Goal: Task Accomplishment & Management: Complete application form

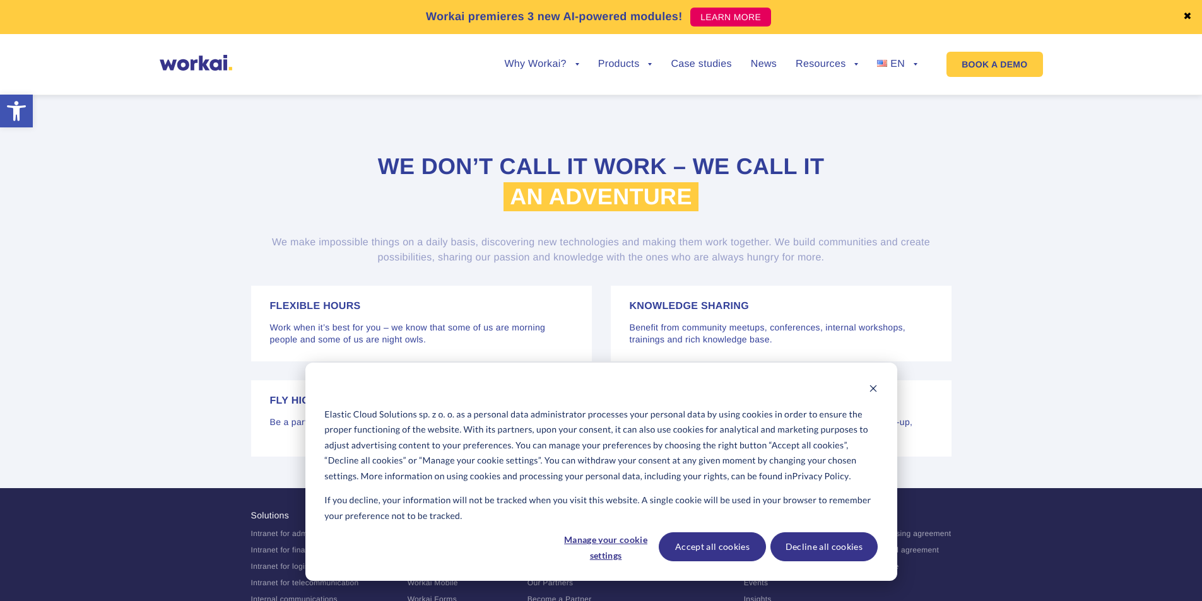
scroll to position [2467, 0]
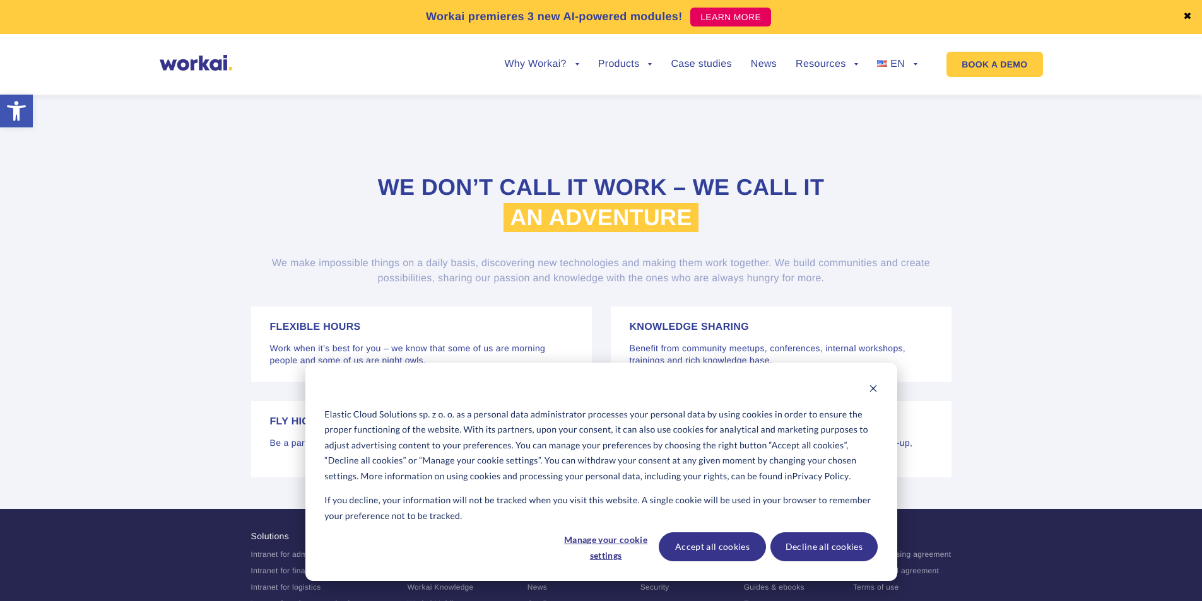
click at [878, 387] on div "Elastic Cloud Solutions sp. z o. o. as a personal data administrator processes …" at bounding box center [601, 472] width 592 height 218
click at [873, 389] on icon "Dismiss cookie banner" at bounding box center [872, 388] width 7 height 7
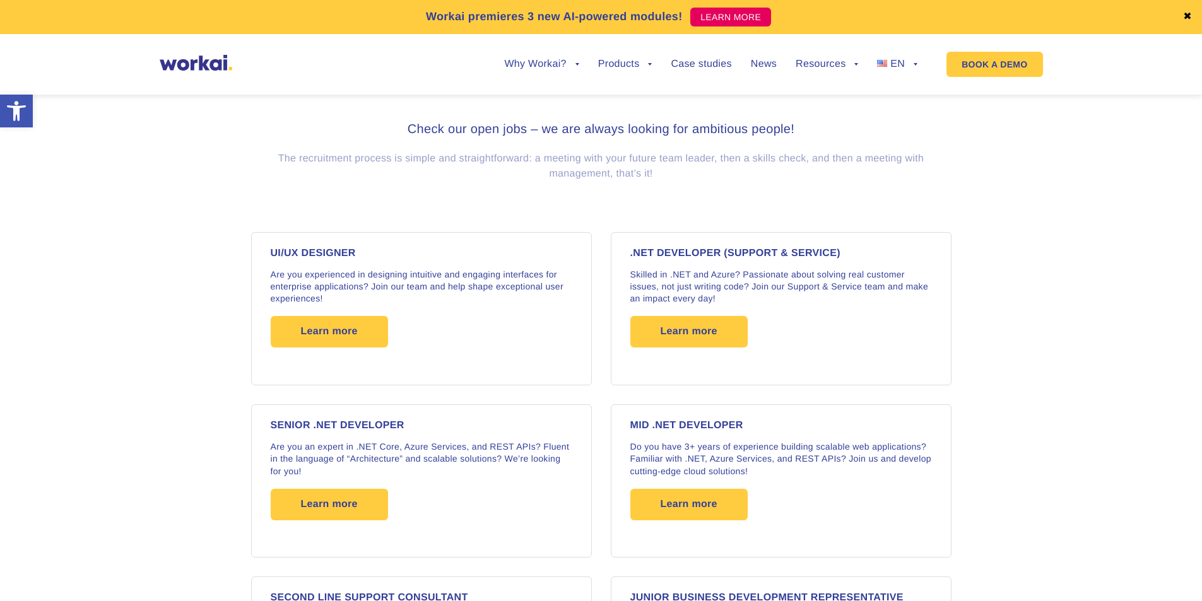
scroll to position [936, 0]
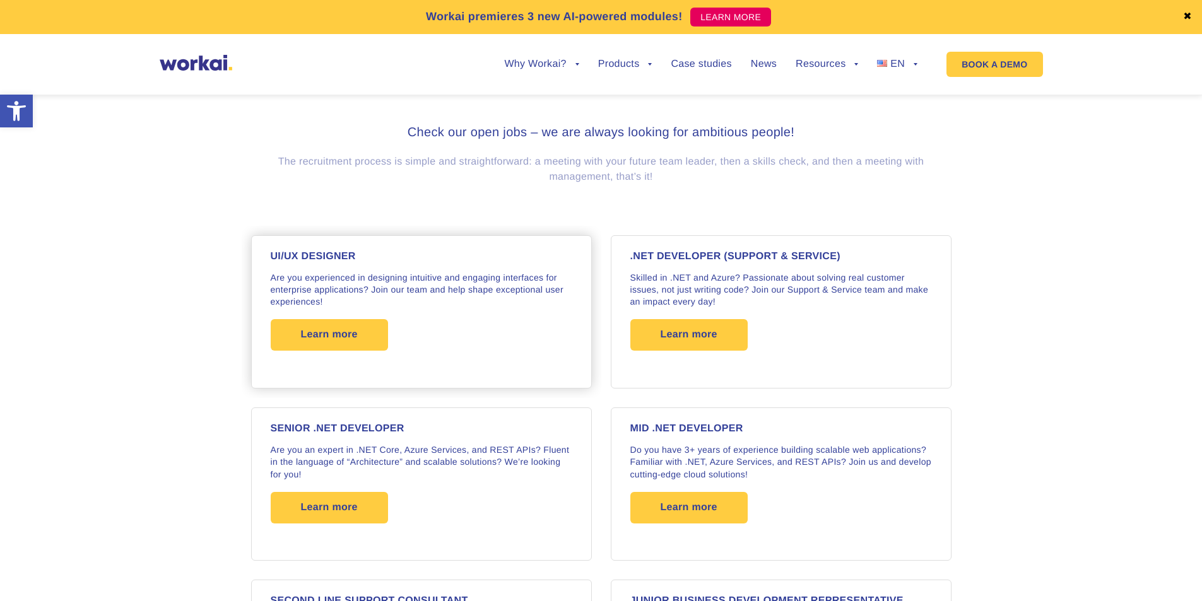
click at [375, 281] on p "Are you experienced in designing intuitive and engaging interfaces for enterpri…" at bounding box center [422, 290] width 302 height 37
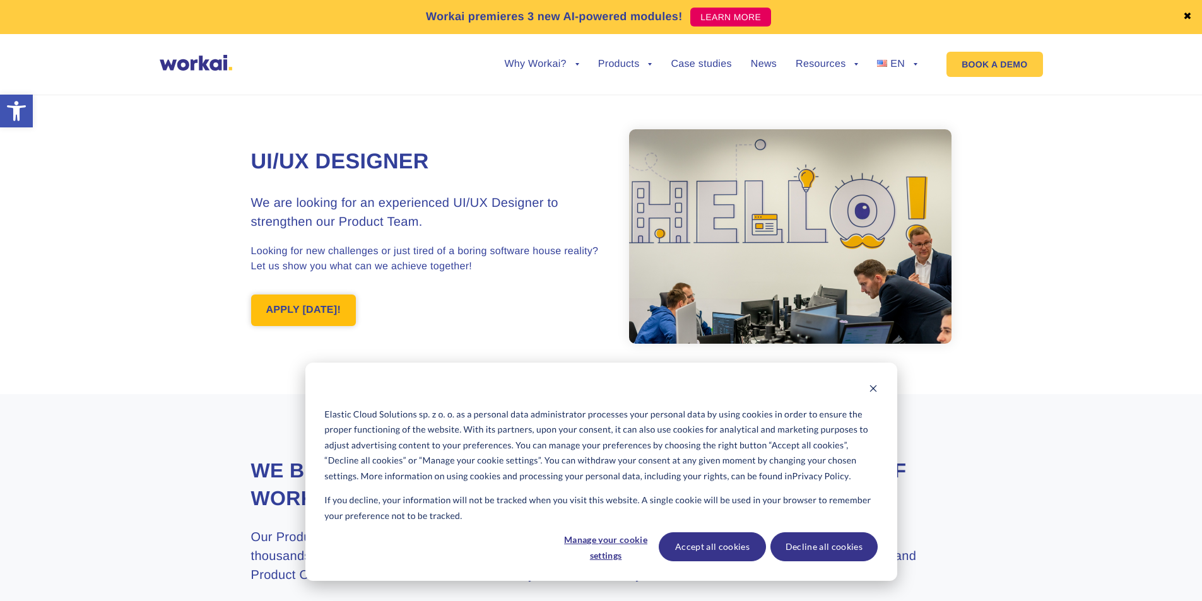
click at [309, 316] on link "APPLY TODAY!" at bounding box center [303, 311] width 105 height 32
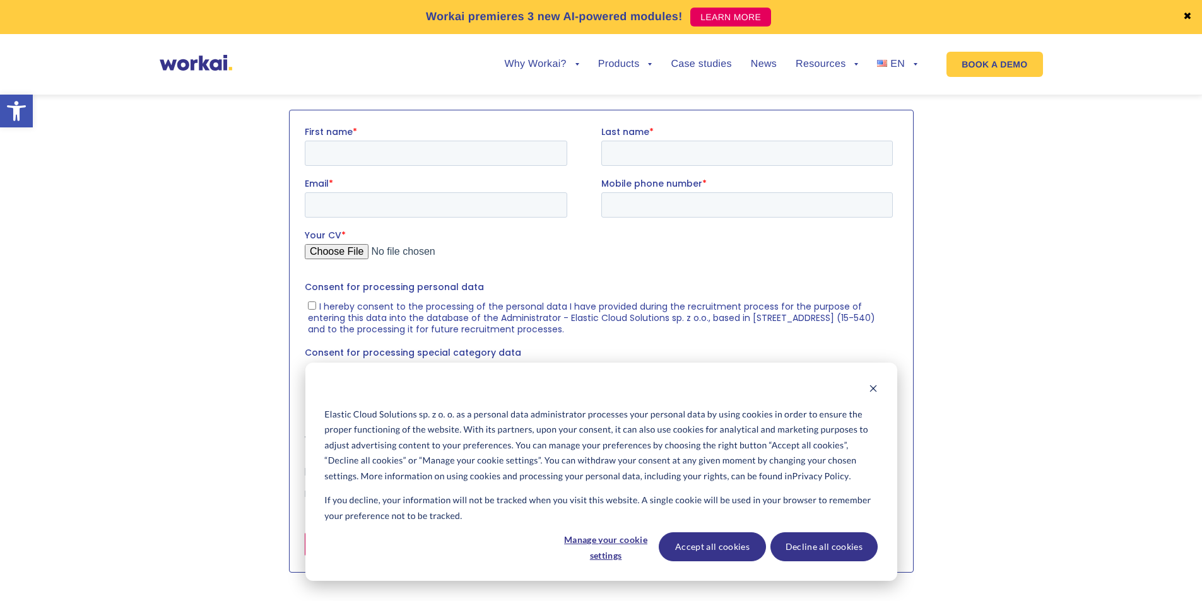
scroll to position [1312, 0]
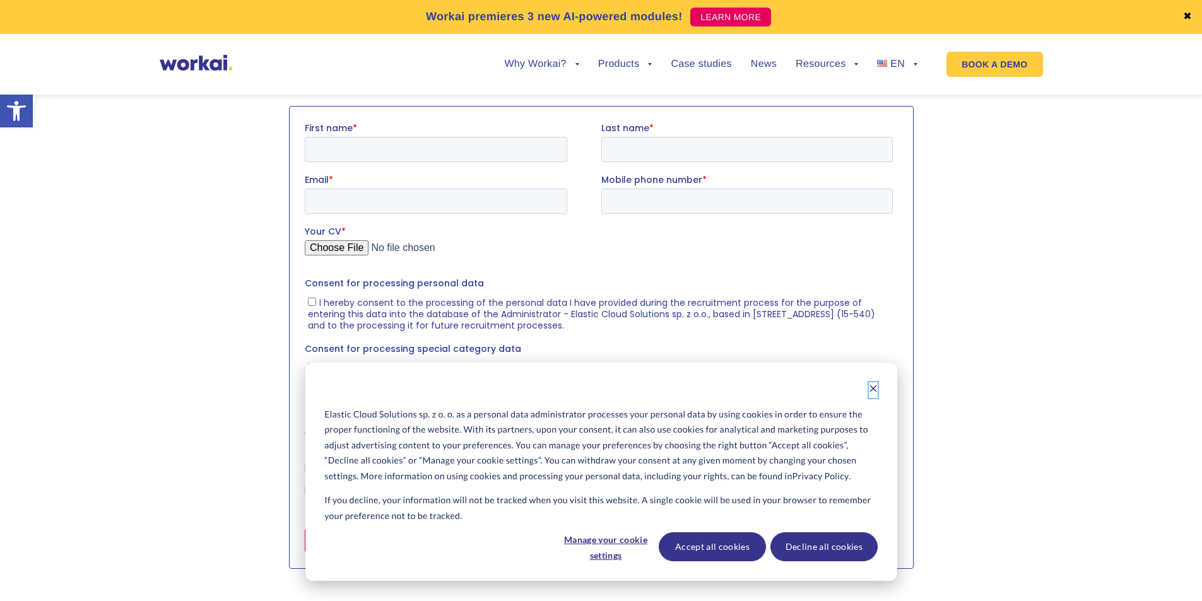
click at [874, 388] on icon "Dismiss cookie banner" at bounding box center [872, 388] width 7 height 7
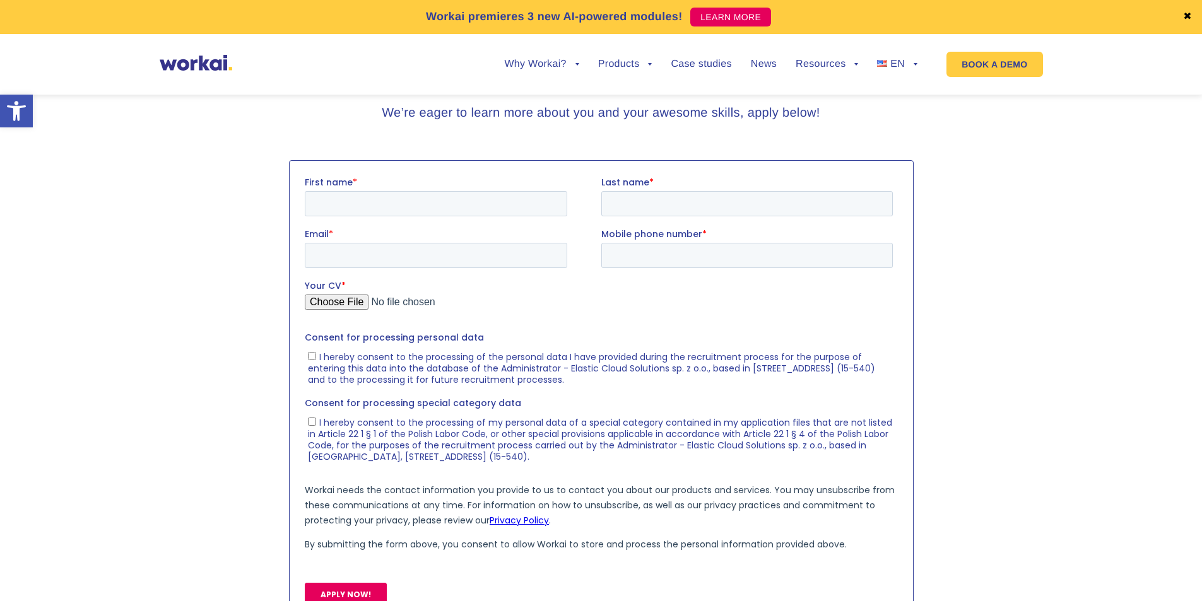
scroll to position [1257, 0]
click at [370, 200] on input "First name *" at bounding box center [435, 203] width 262 height 25
type input "Karolina"
click at [623, 209] on input "Last name *" at bounding box center [746, 203] width 291 height 25
type input "Sokólska"
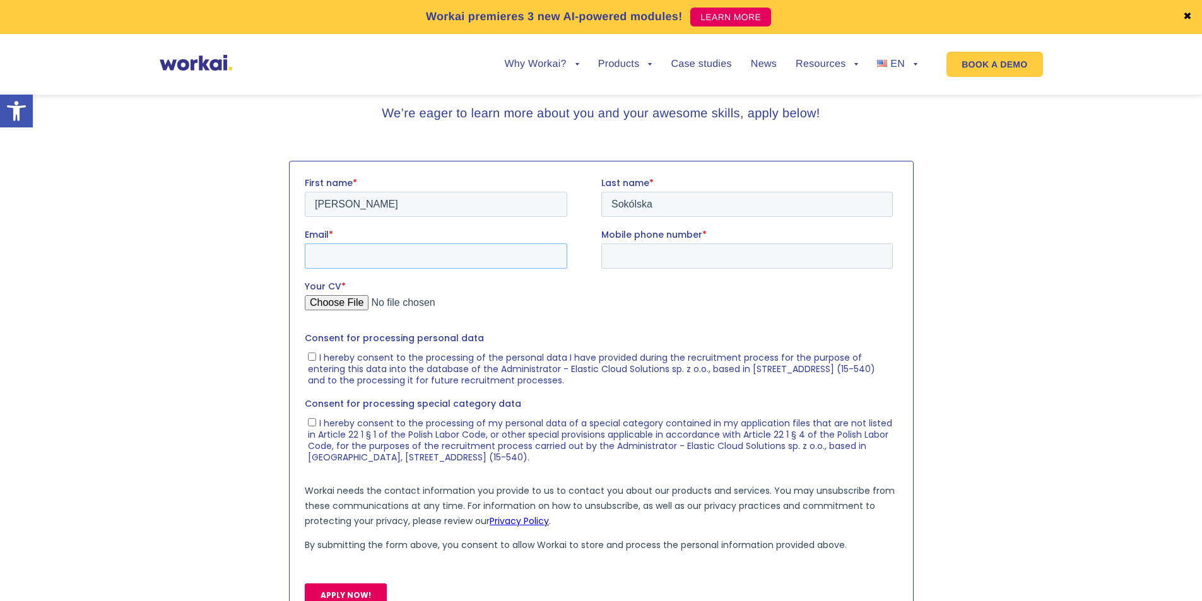
click at [484, 257] on input "Email *" at bounding box center [435, 255] width 262 height 25
type input "karolinasokolska95@gmail.com"
click at [671, 257] on input "Mobile phone number *" at bounding box center [746, 255] width 291 height 25
type input "695299133"
click at [320, 303] on input "Your CV *" at bounding box center [598, 307] width 588 height 25
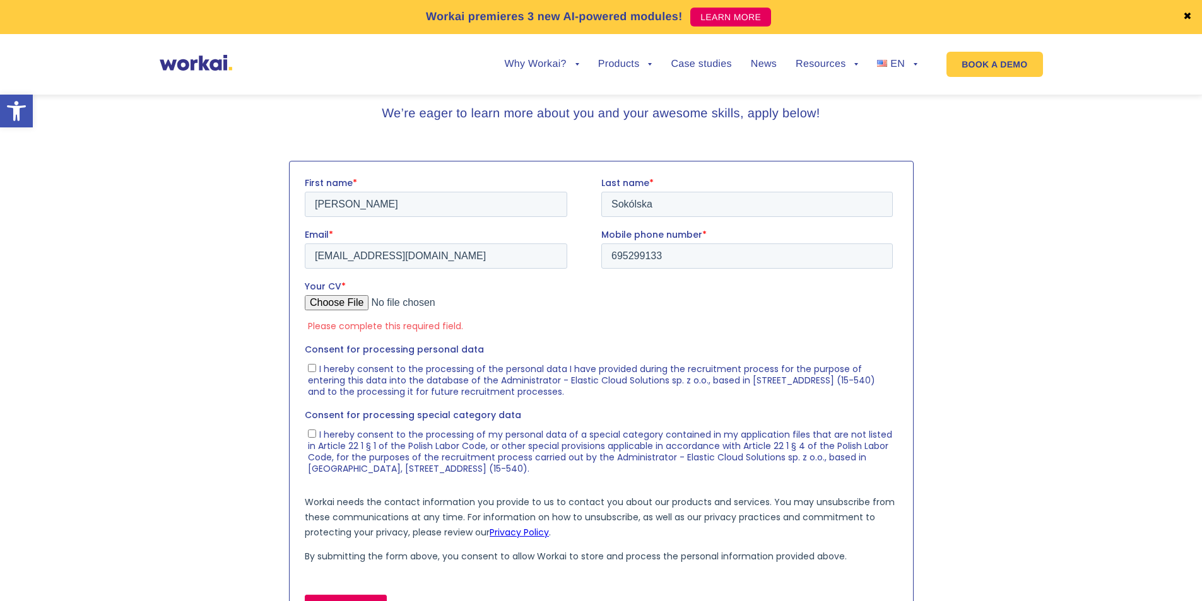
type input "C:\fakepath\CV_Karolina_Sokolska.pdf"
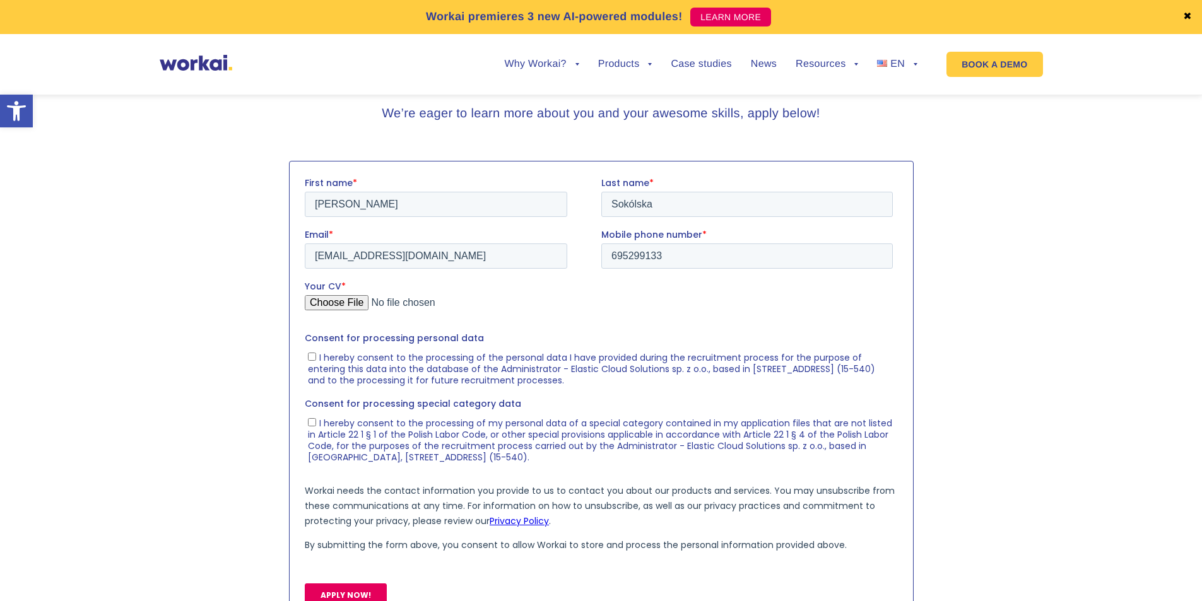
click at [360, 360] on span "I hereby consent to the processing of the personal data I have provided during …" at bounding box center [590, 368] width 567 height 35
click at [315, 360] on input "I hereby consent to the processing of the personal data I have provided during …" at bounding box center [311, 356] width 8 height 8
checkbox input "true"
click at [389, 423] on span "I hereby consent to the processing of my personal data of a special category co…" at bounding box center [599, 439] width 584 height 47
click at [315, 423] on input "I hereby consent to the processing of my personal data of a special category co…" at bounding box center [311, 422] width 8 height 8
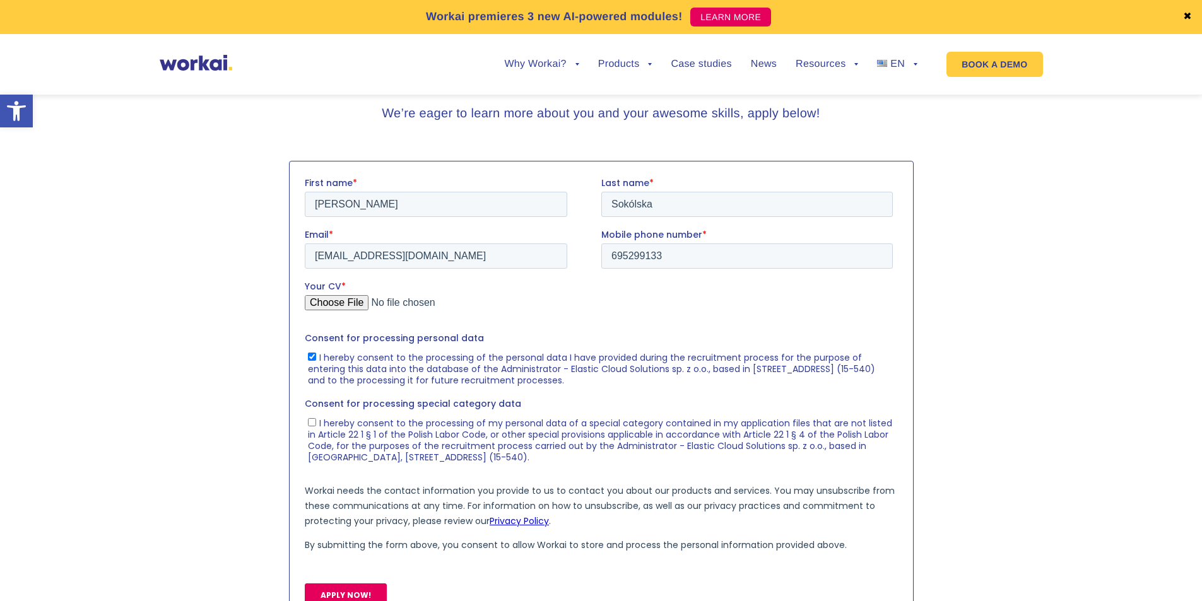
checkbox input "true"
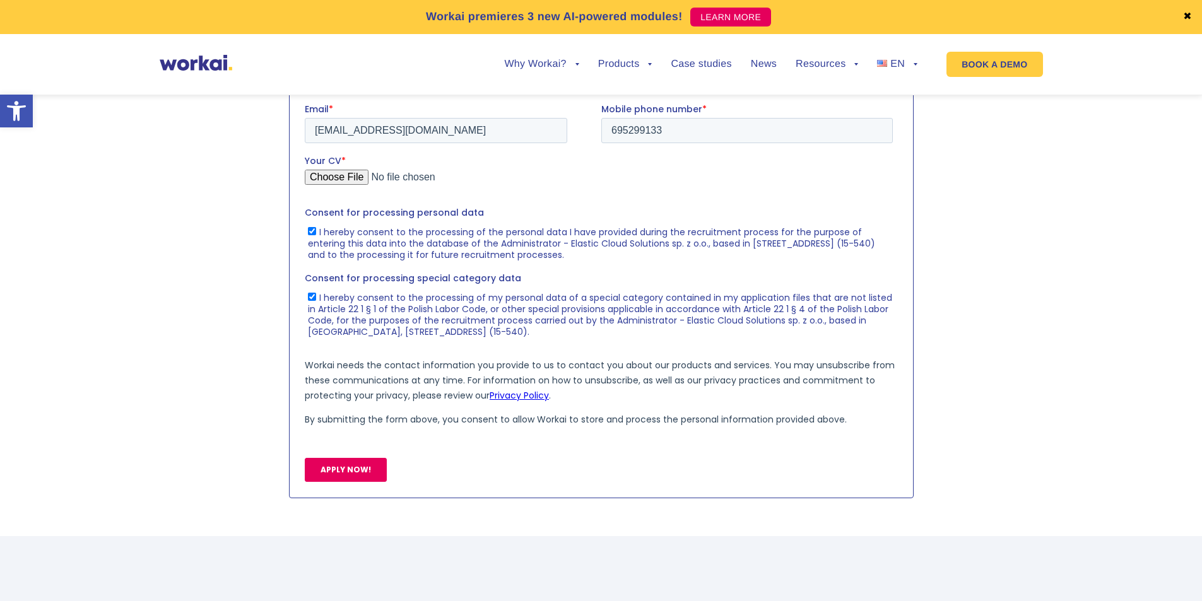
scroll to position [1383, 0]
click at [363, 466] on input "APPLY NOW!" at bounding box center [345, 469] width 82 height 24
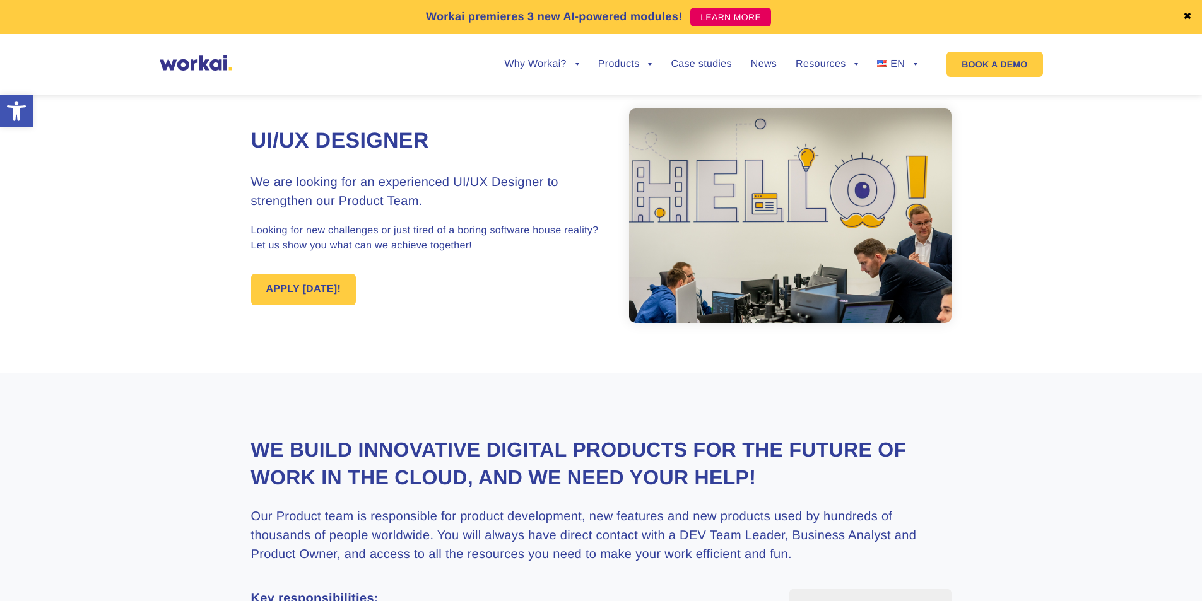
scroll to position [0, 0]
